Goal: Information Seeking & Learning: Learn about a topic

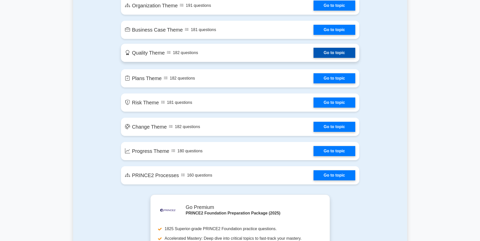
scroll to position [358, 0]
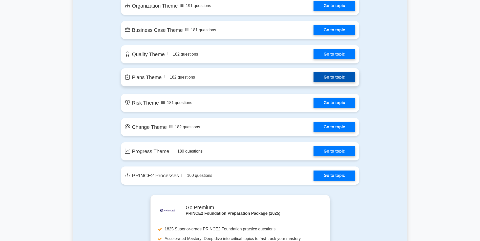
click at [330, 78] on link "Go to topic" at bounding box center [334, 77] width 41 height 10
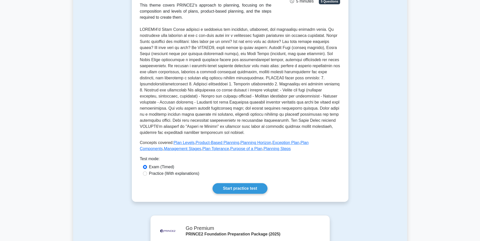
scroll to position [94, 0]
click at [255, 186] on link "Start practice test" at bounding box center [240, 188] width 55 height 11
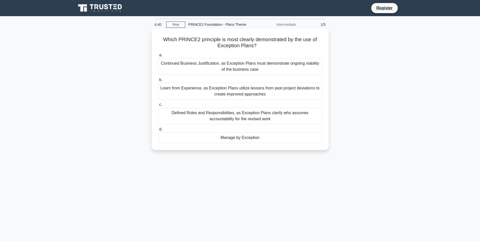
click at [212, 141] on div "Manage by Exception" at bounding box center [240, 138] width 164 height 11
click at [158, 131] on input "d. Manage by Exception" at bounding box center [158, 129] width 0 height 3
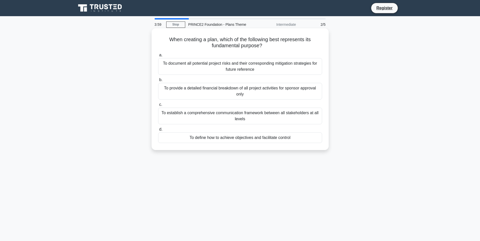
click at [254, 139] on div "To define how to achieve objectives and facilitate control" at bounding box center [240, 138] width 164 height 11
click at [158, 131] on input "d. To define how to achieve objectives and facilitate control" at bounding box center [158, 129] width 0 height 3
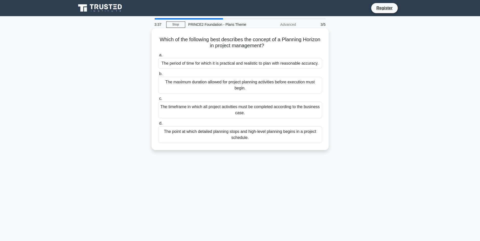
click at [234, 62] on div "The period of time for which it is practical and realistic to plan with reasona…" at bounding box center [240, 63] width 164 height 11
click at [158, 57] on input "a. The period of time for which it is practical and realistic to plan with reas…" at bounding box center [158, 55] width 0 height 3
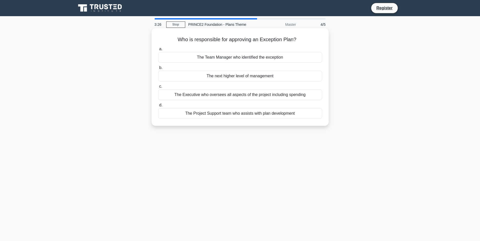
click at [232, 98] on div "The Executive who oversees all aspects of the project including spending" at bounding box center [240, 95] width 164 height 11
click at [158, 88] on input "c. The Executive who oversees all aspects of the project including spending" at bounding box center [158, 86] width 0 height 3
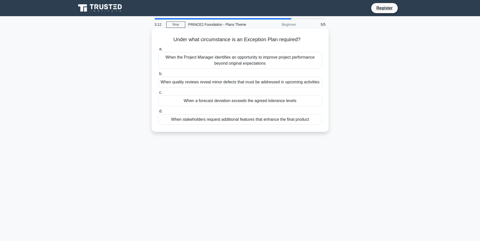
click at [187, 102] on div "When a forecast deviation exceeds the agreed tolerance levels" at bounding box center [240, 101] width 164 height 11
click at [158, 94] on input "c. When a forecast deviation exceeds the agreed tolerance levels" at bounding box center [158, 92] width 0 height 3
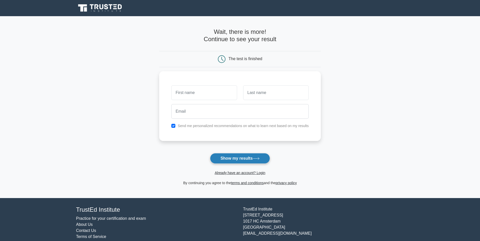
click at [239, 160] on button "Show my results" at bounding box center [240, 158] width 60 height 11
type input "l"
type input "Lauren"
type input "J"
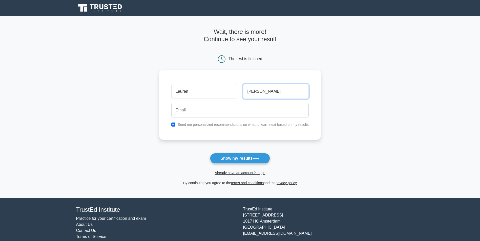
type input "[PERSON_NAME]"
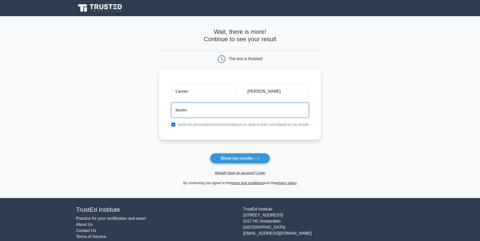
type input "[EMAIL_ADDRESS][DOMAIN_NAME]"
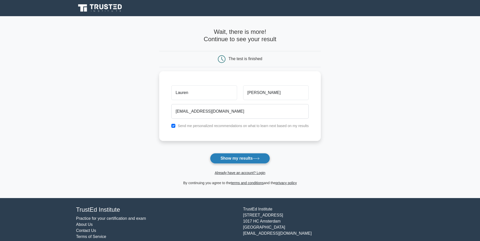
click at [230, 158] on button "Show my results" at bounding box center [240, 158] width 60 height 11
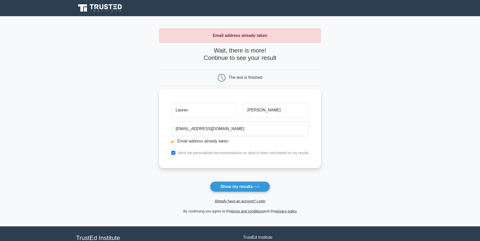
scroll to position [16, 0]
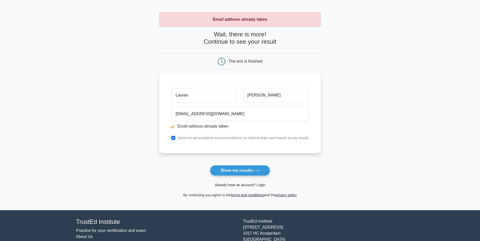
click at [234, 187] on link "Already have an account? Login" at bounding box center [240, 185] width 51 height 4
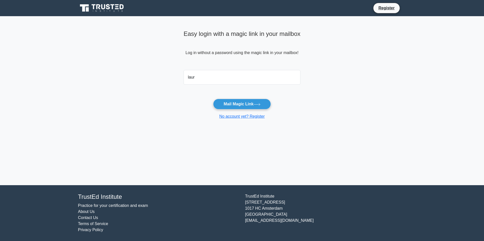
type input "[EMAIL_ADDRESS][DOMAIN_NAME]"
click at [228, 103] on button "Mail Magic Link" at bounding box center [241, 104] width 57 height 11
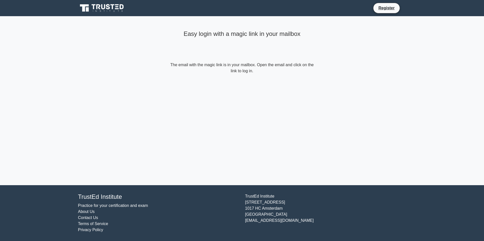
click at [116, 12] on icon at bounding box center [102, 8] width 49 height 10
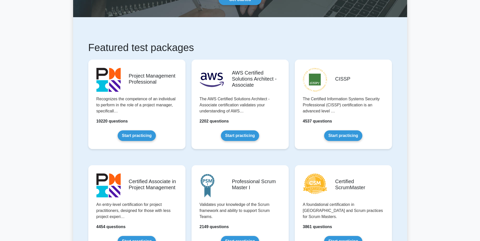
scroll to position [118, 0]
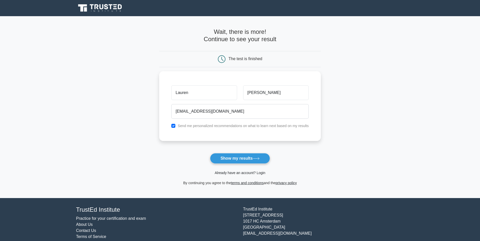
click at [220, 172] on link "Already have an account? Login" at bounding box center [240, 173] width 51 height 4
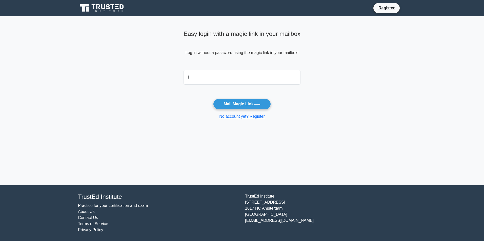
type input "[EMAIL_ADDRESS][DOMAIN_NAME]"
click at [228, 103] on button "Mail Magic Link" at bounding box center [241, 104] width 57 height 11
